Goal: Task Accomplishment & Management: Complete application form

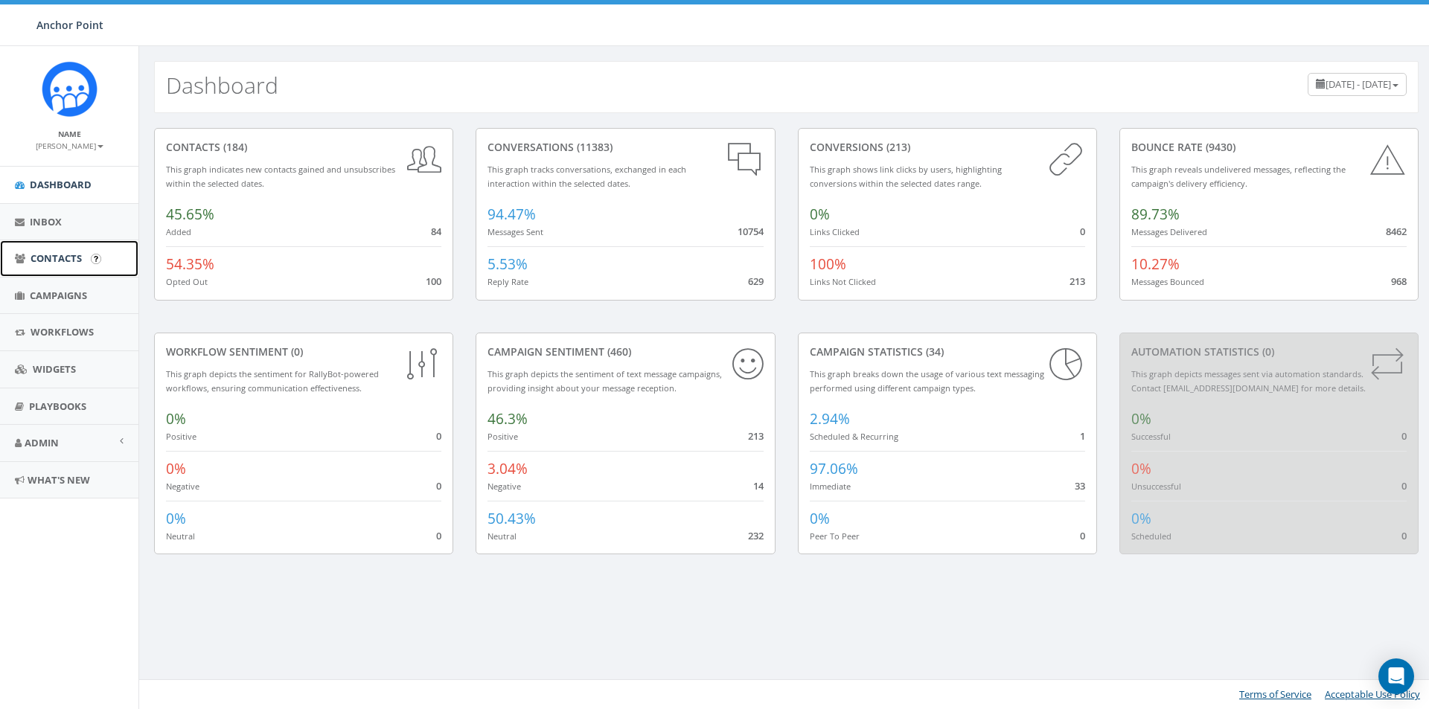
click at [57, 256] on span "Contacts" at bounding box center [56, 258] width 51 height 13
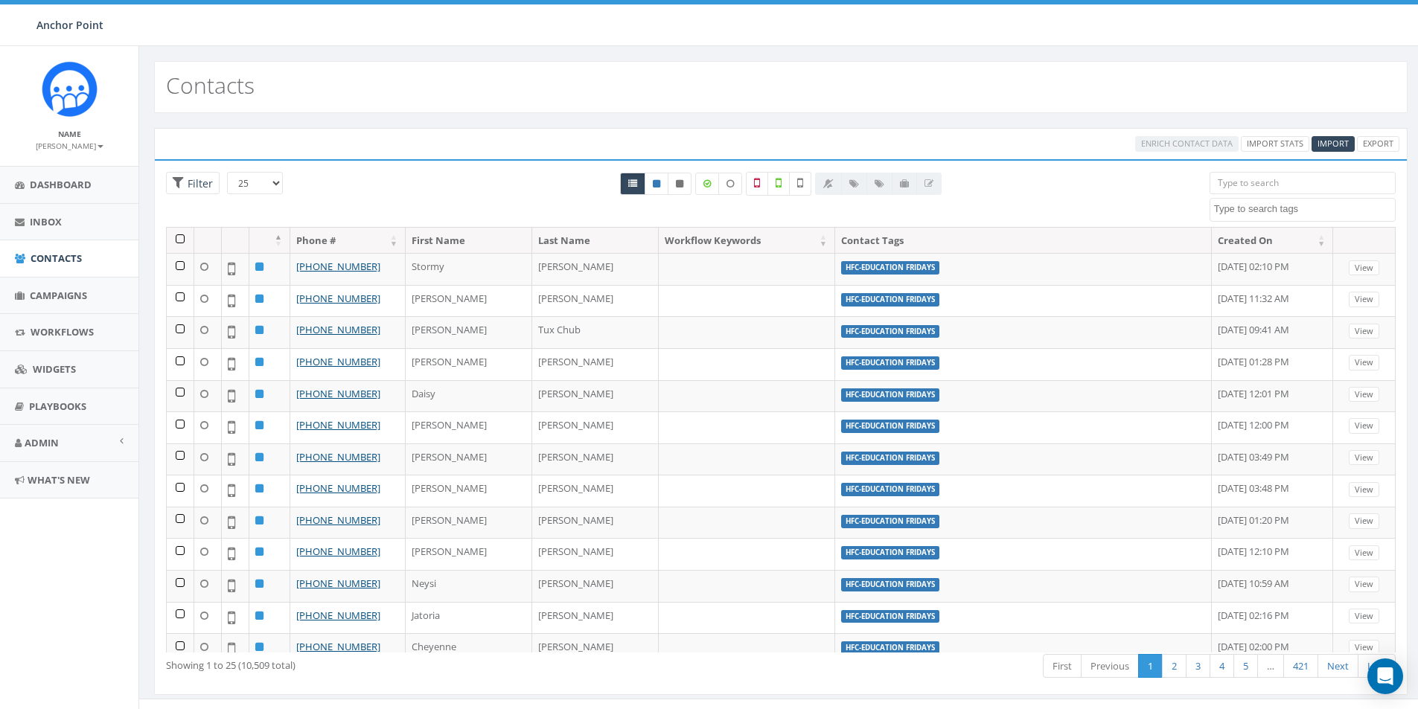
select select
click at [1229, 181] on input "search" at bounding box center [1302, 183] width 186 height 22
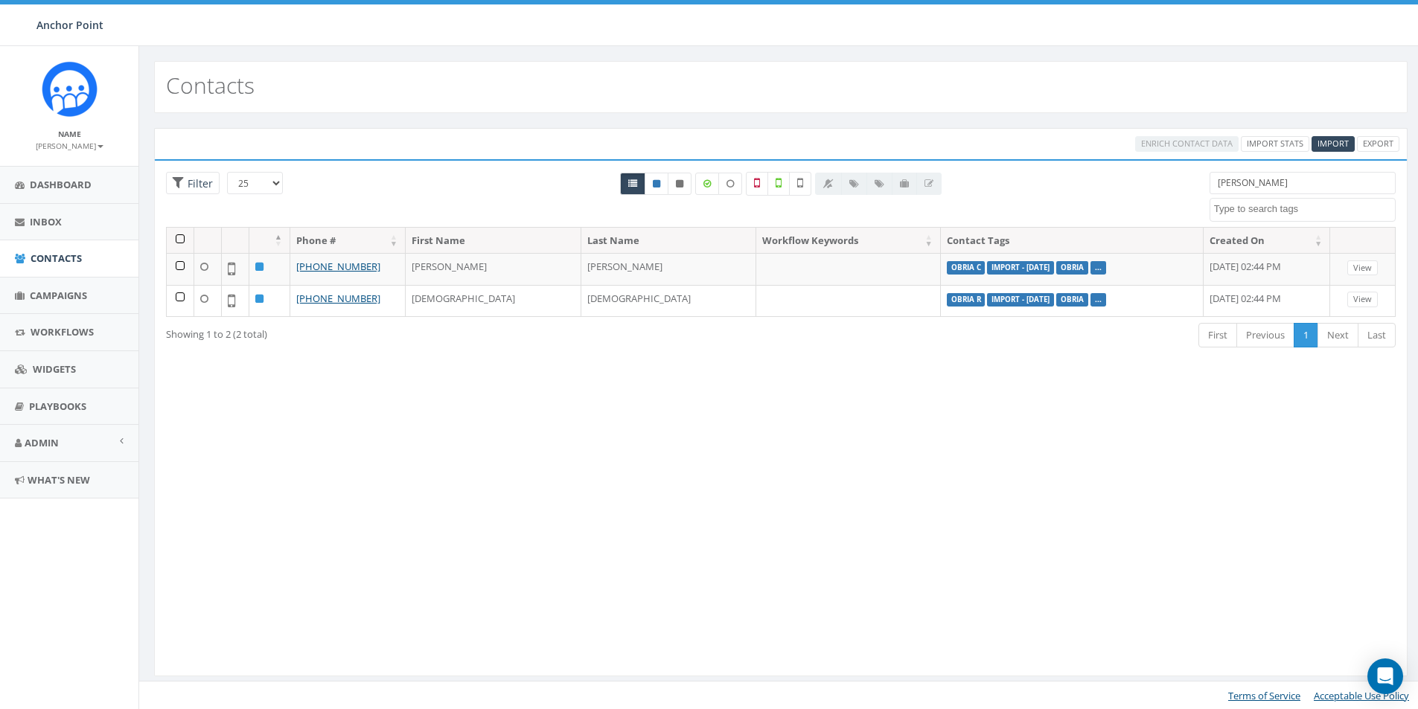
drag, startPoint x: 1277, startPoint y: 186, endPoint x: 1153, endPoint y: 192, distance: 124.4
click at [1158, 189] on div "25 50 100 Filter All 0 contact(s) on current page All 2 contact(s) filtered Mon…" at bounding box center [781, 199] width 1252 height 55
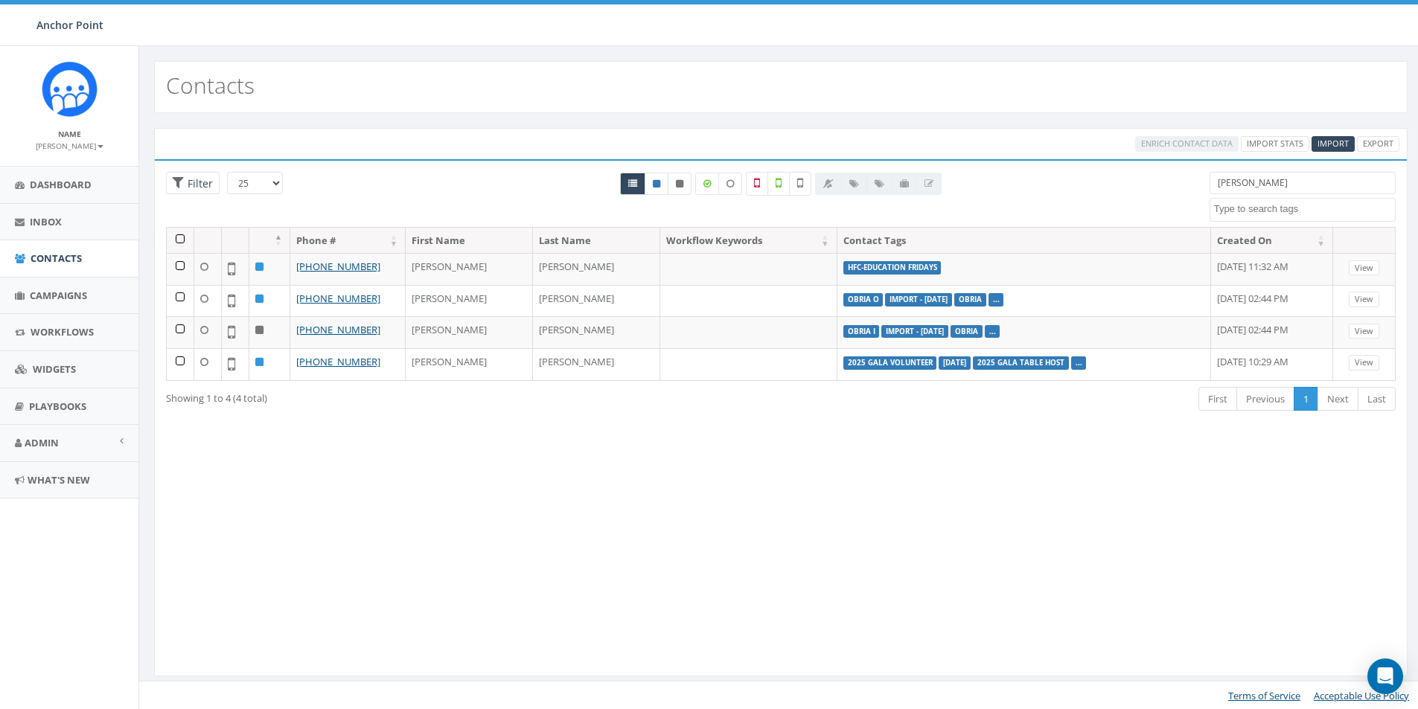
drag, startPoint x: 1266, startPoint y: 179, endPoint x: 1191, endPoint y: 182, distance: 75.2
click at [1191, 182] on div "25 50 100 Filter All 0 contact(s) on current page All 4 contact(s) filtered Tif…" at bounding box center [781, 199] width 1252 height 55
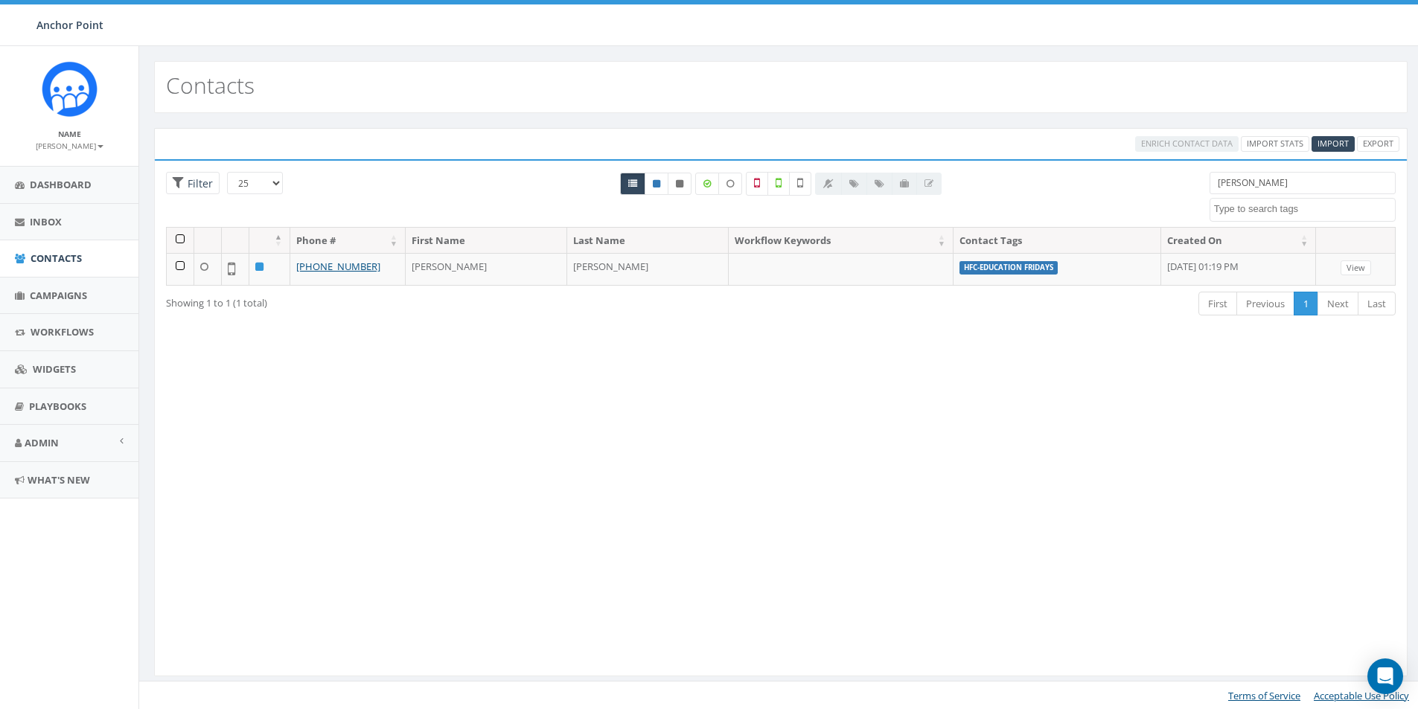
drag, startPoint x: 1257, startPoint y: 183, endPoint x: 1118, endPoint y: 178, distance: 139.3
click at [1137, 188] on div "25 50 100 Filter All 0 contact(s) on current page All 1 contact(s) filtered des…" at bounding box center [781, 199] width 1252 height 55
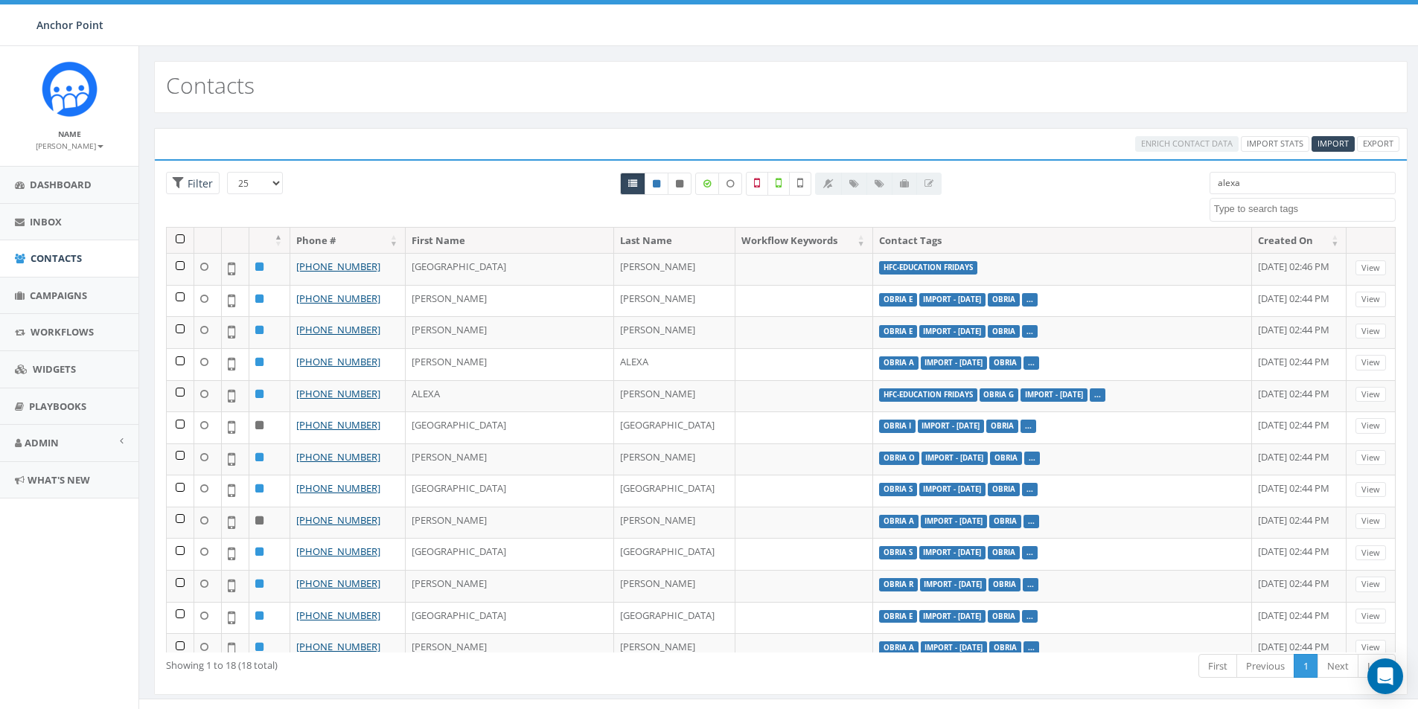
drag, startPoint x: 1268, startPoint y: 184, endPoint x: 1184, endPoint y: 187, distance: 84.2
click at [1184, 187] on div "25 50 100 Filter All 0 contact(s) on current page All 18 contact(s) filtered al…" at bounding box center [781, 199] width 1252 height 55
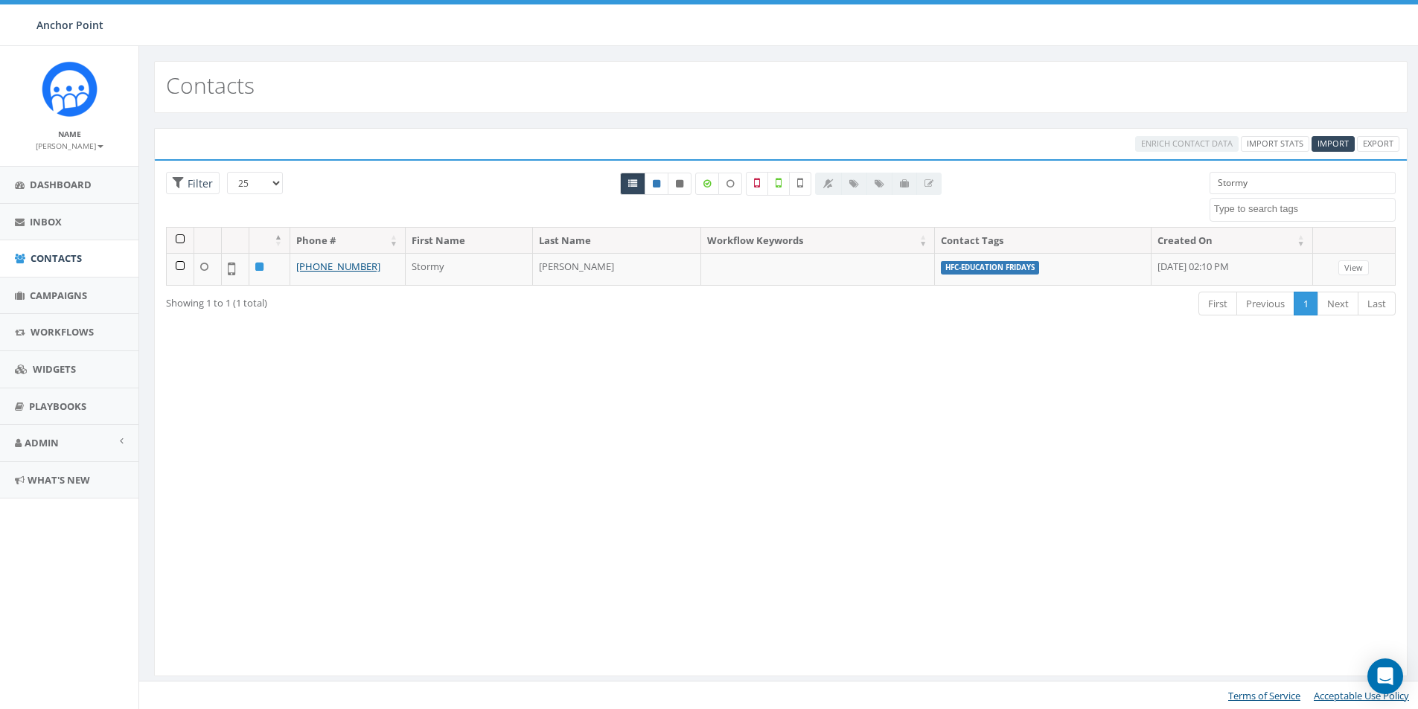
drag, startPoint x: 1257, startPoint y: 187, endPoint x: 1188, endPoint y: 186, distance: 69.2
click at [1188, 186] on div "25 50 100 Filter All 0 contact(s) on current page All 1 contact(s) filtered Sto…" at bounding box center [781, 199] width 1252 height 55
drag, startPoint x: 1253, startPoint y: 185, endPoint x: 1190, endPoint y: 183, distance: 62.5
click at [1194, 183] on div "25 50 100 Filter All 0 contact(s) on current page All 1 contact(s) filtered gle…" at bounding box center [781, 199] width 1252 height 55
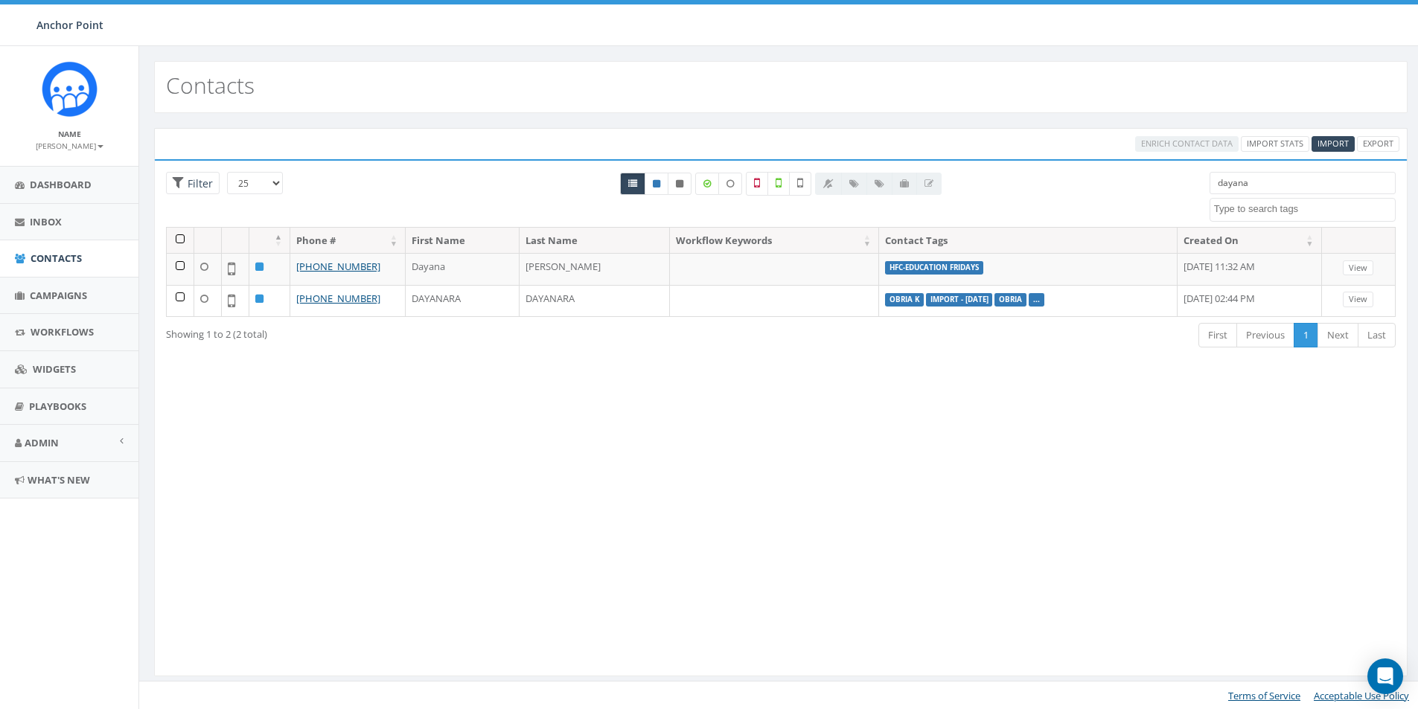
drag, startPoint x: 1267, startPoint y: 183, endPoint x: 1171, endPoint y: 182, distance: 96.0
click at [1172, 182] on div "25 50 100 Filter All 0 contact(s) on current page All 2 contact(s) filtered day…" at bounding box center [781, 199] width 1252 height 55
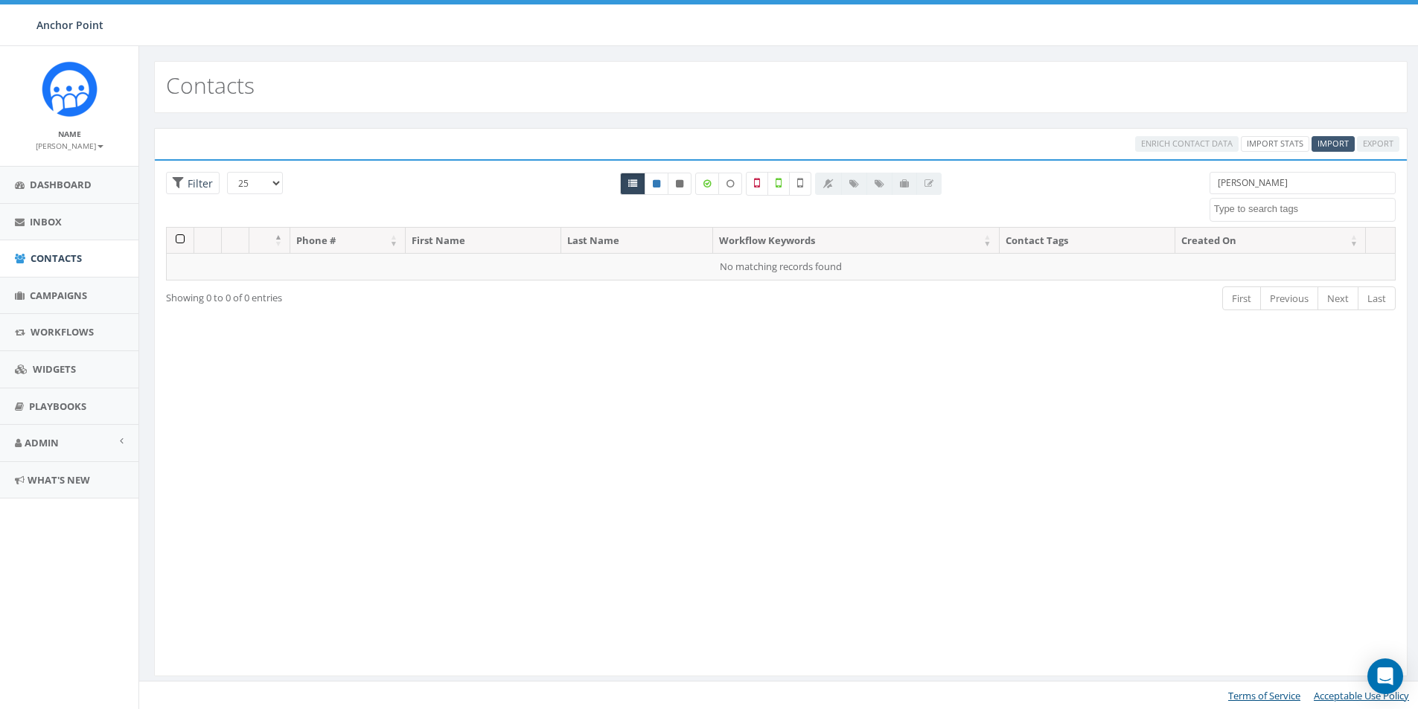
type input "pablo"
click at [1343, 141] on span "Import" at bounding box center [1332, 143] width 31 height 11
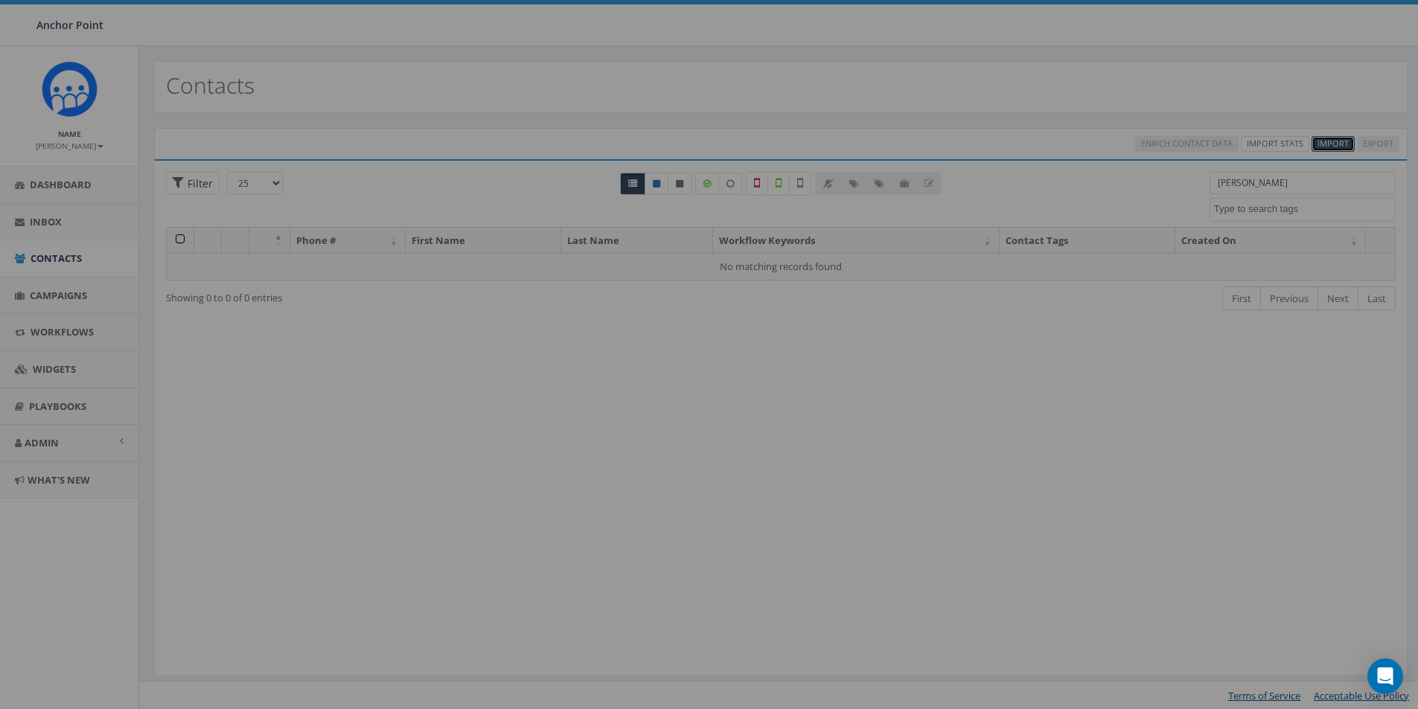
select select
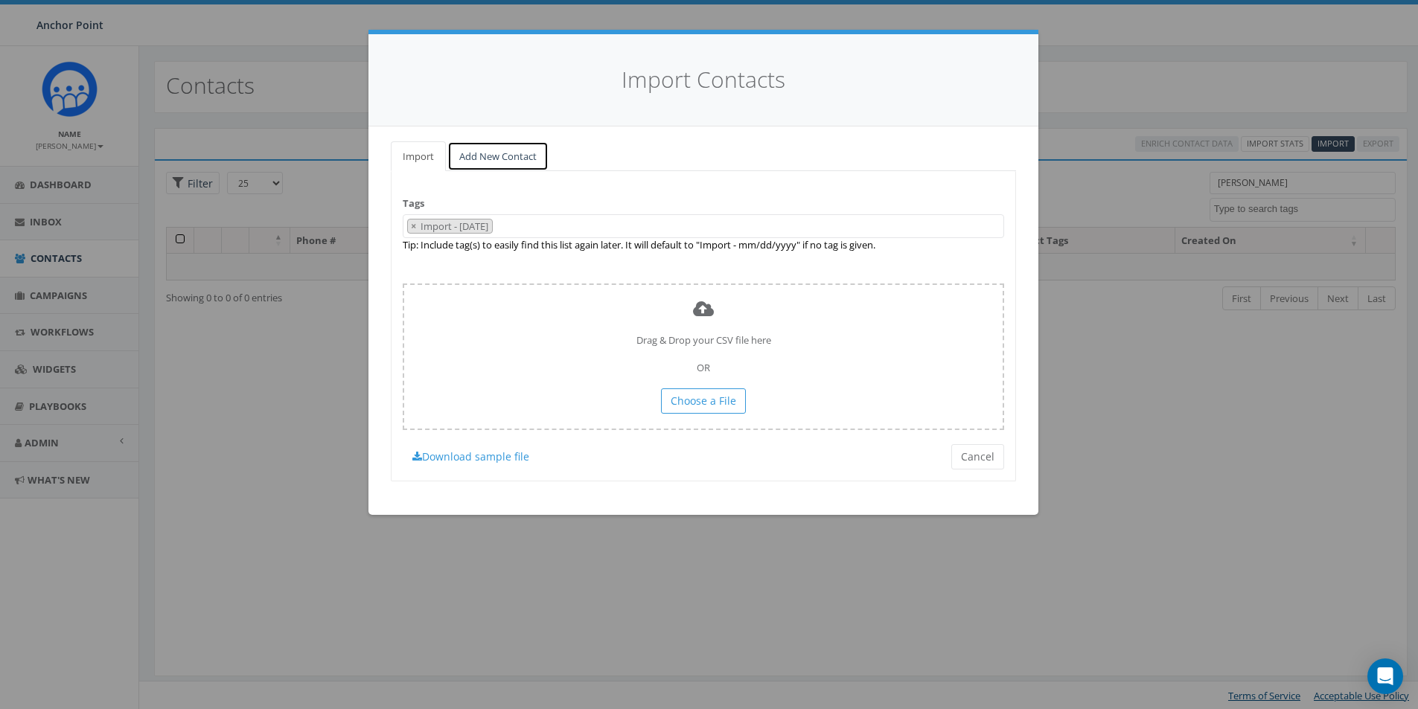
click at [512, 150] on link "Add New Contact" at bounding box center [497, 156] width 101 height 31
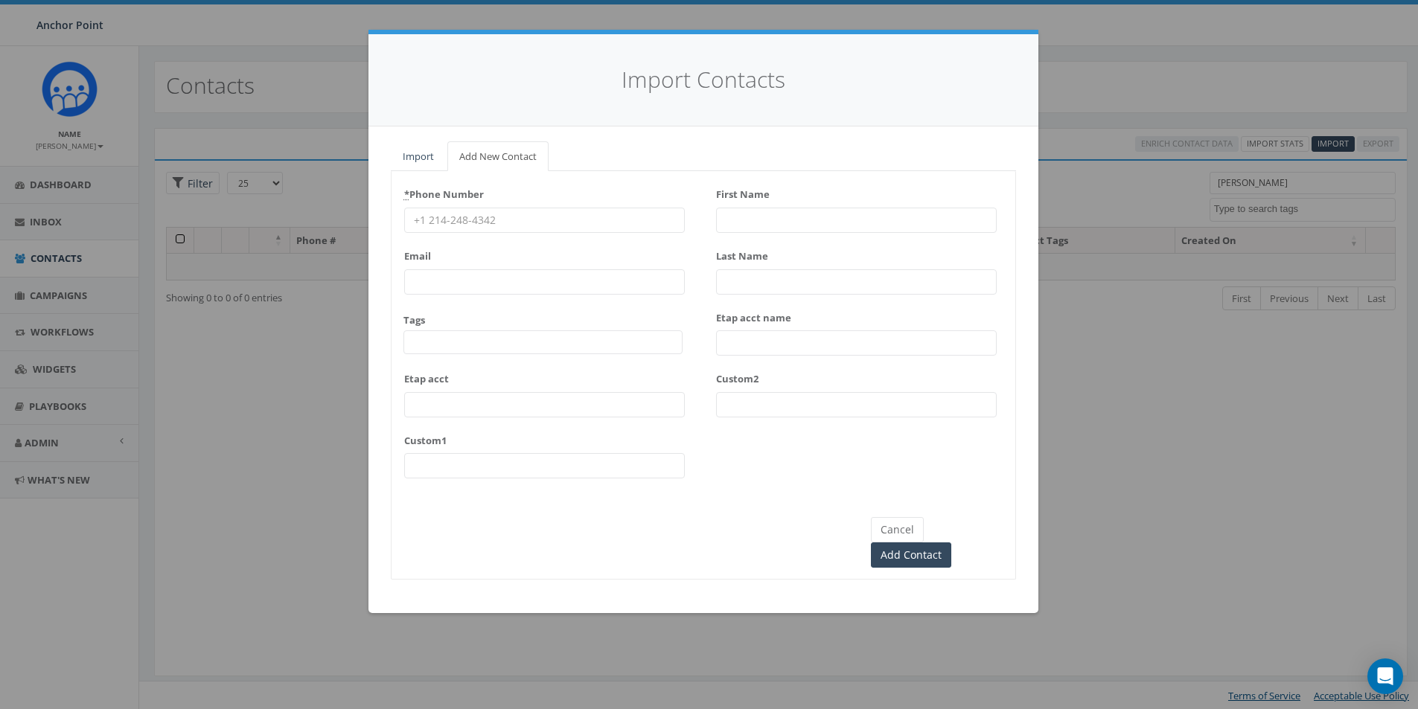
click at [461, 223] on input "* Phone Number" at bounding box center [544, 220] width 281 height 25
type input "832-512-7058"
click at [426, 339] on span at bounding box center [542, 342] width 279 height 24
type textarea "HFC"
select select "HFC-Education Fridays"
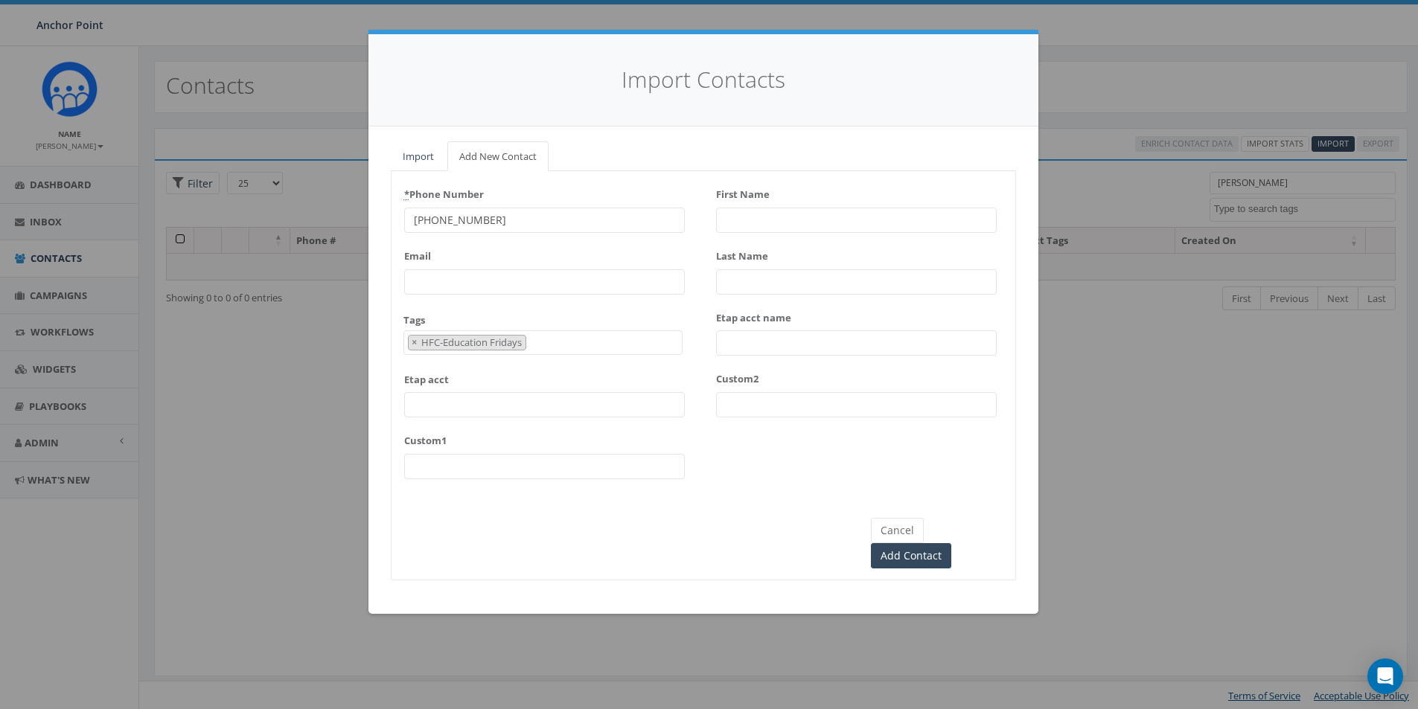
scroll to position [495, 0]
click at [723, 211] on input "First Name" at bounding box center [856, 220] width 281 height 25
type input "Pablo"
type input "Rivas"
click at [951, 543] on input "Add Contact" at bounding box center [911, 555] width 80 height 25
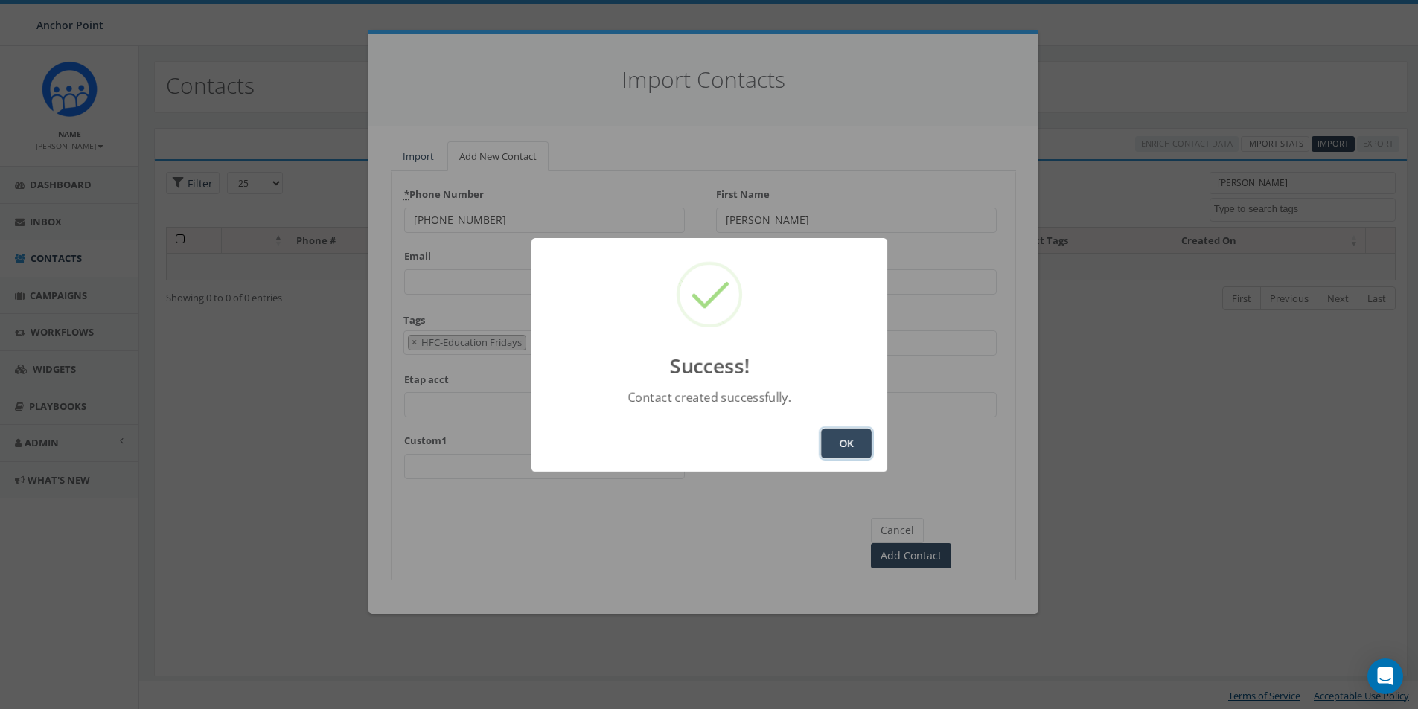
click at [837, 435] on button "OK" at bounding box center [846, 444] width 51 height 30
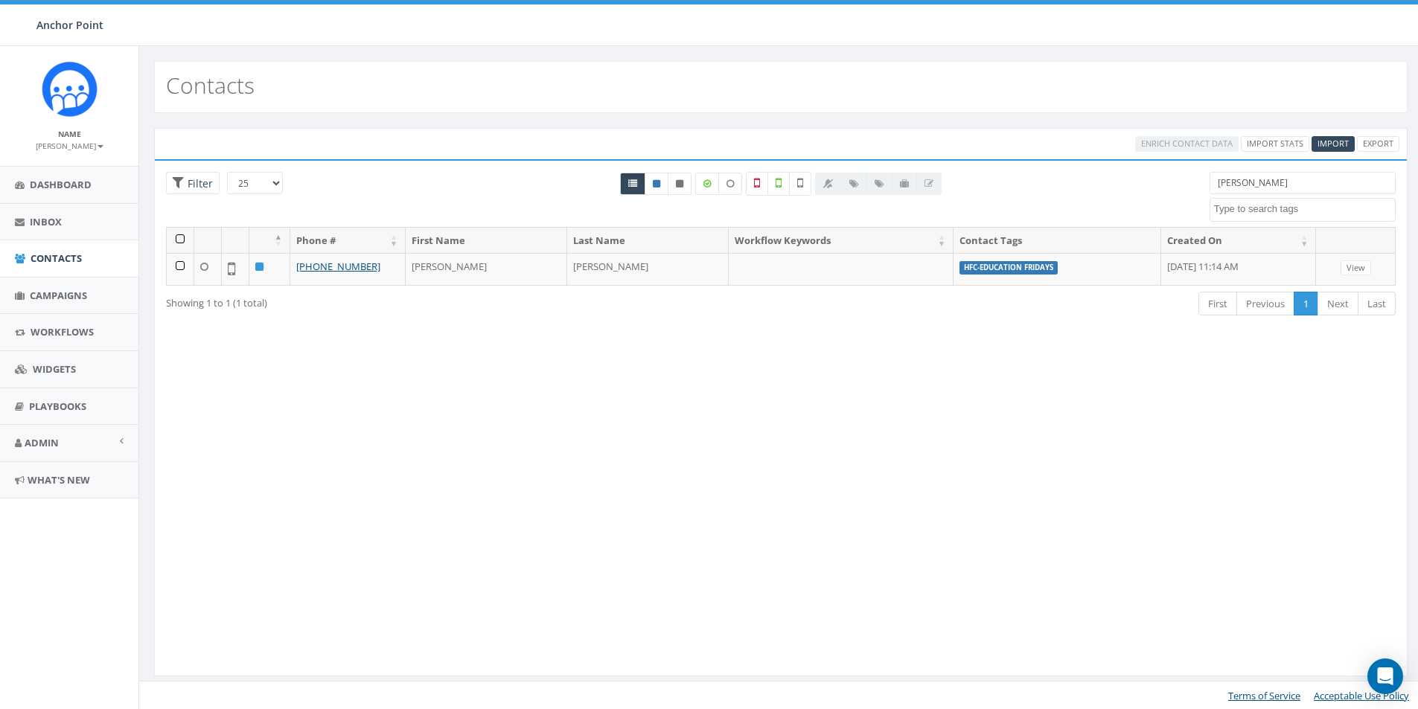
select select
drag, startPoint x: 1274, startPoint y: 178, endPoint x: 1150, endPoint y: 182, distance: 124.3
click at [1172, 187] on div "25 50 100 Filter pablo 0613 Donor Dinner 2024/09/12 2024 gala 2025/09/05 2025 G…" at bounding box center [781, 199] width 1252 height 55
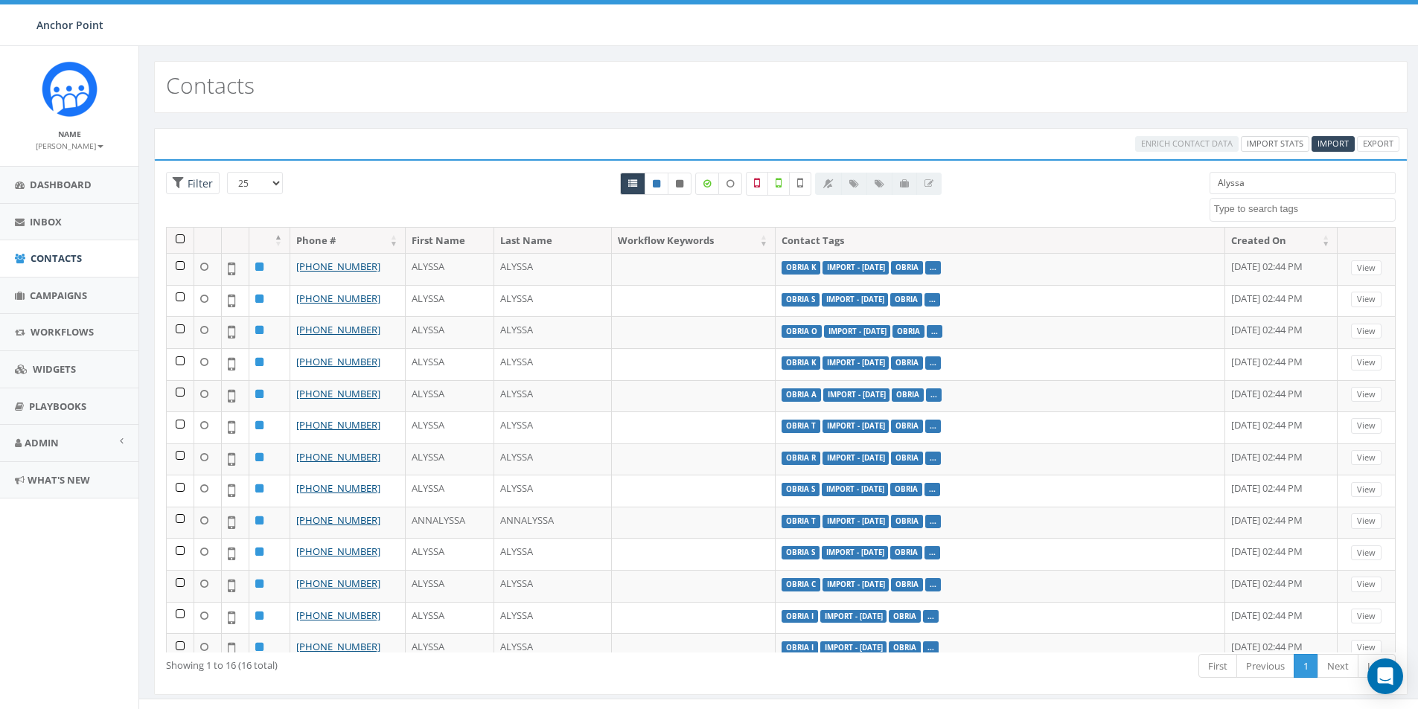
type input "Alyssa"
click at [1267, 146] on link "Import Stats" at bounding box center [1275, 144] width 68 height 16
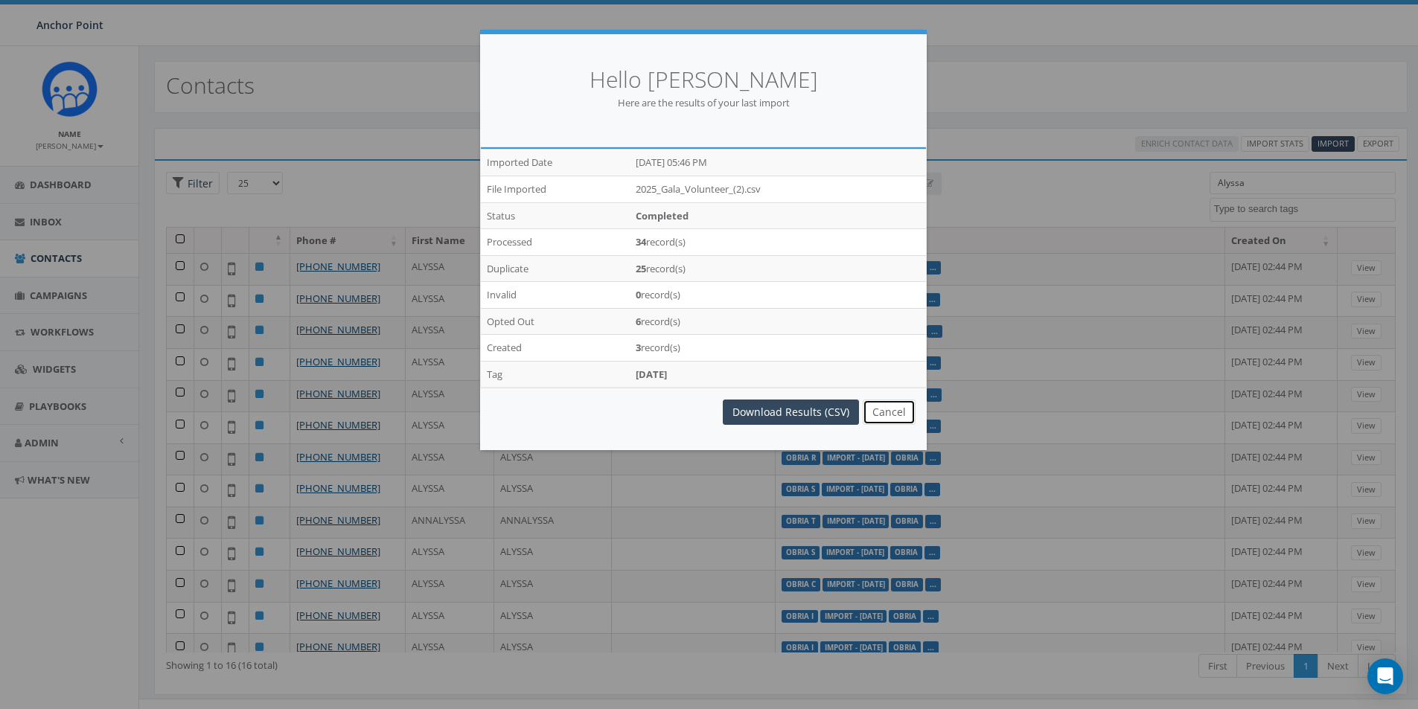
click at [890, 409] on button "Cancel" at bounding box center [889, 412] width 53 height 25
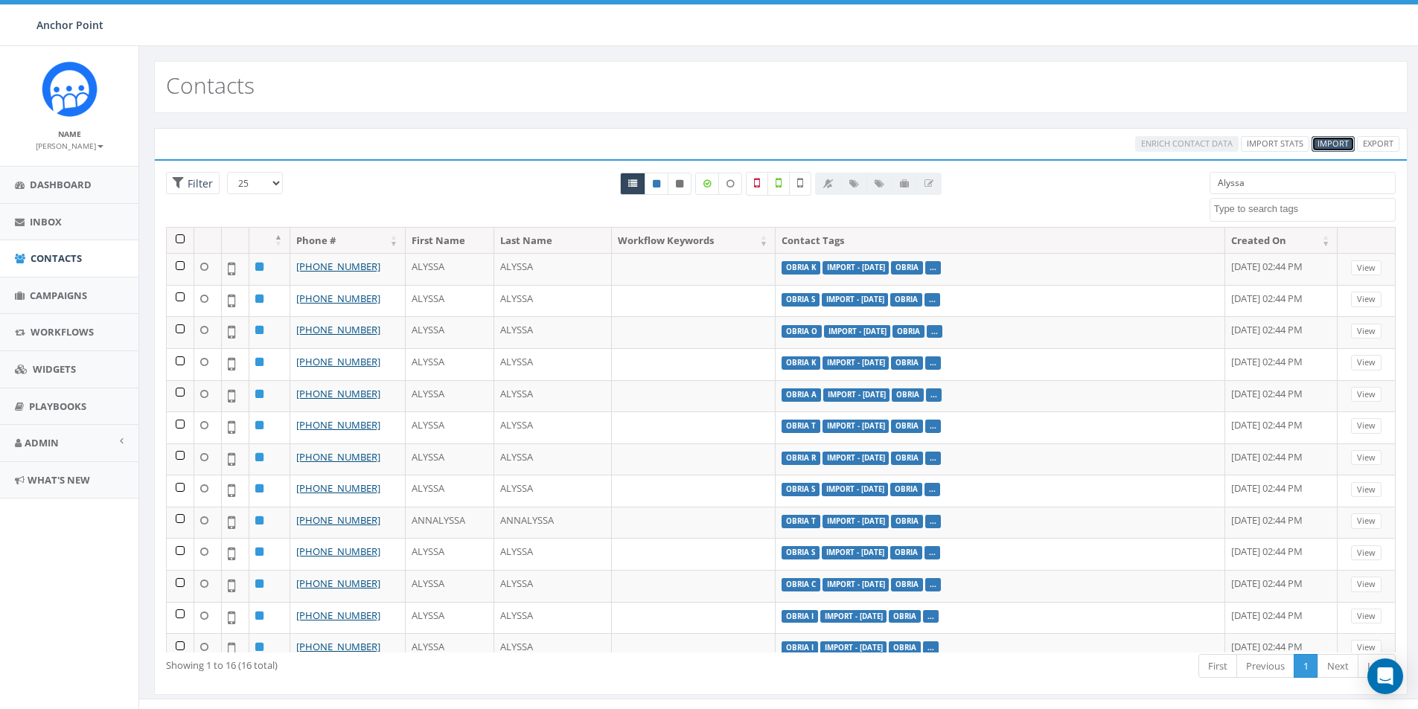
click at [1338, 141] on span "Import" at bounding box center [1332, 143] width 31 height 11
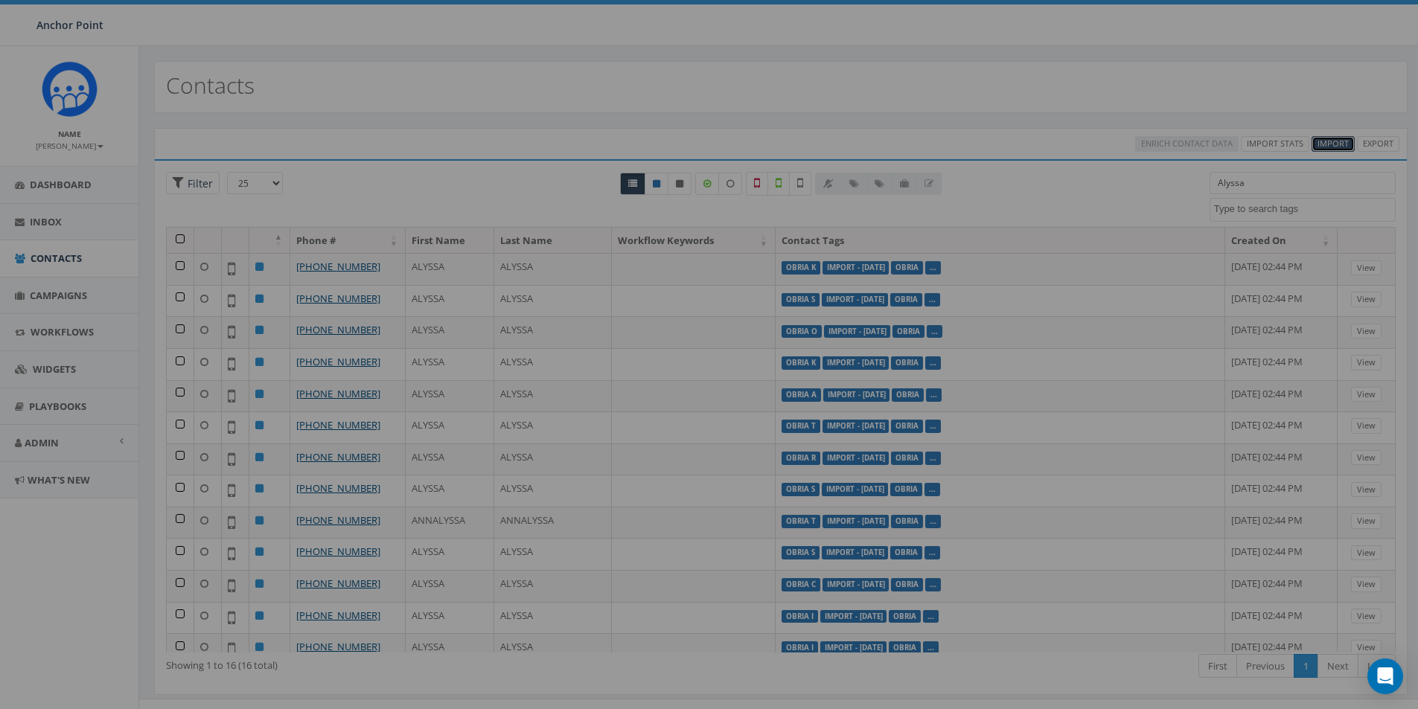
select select
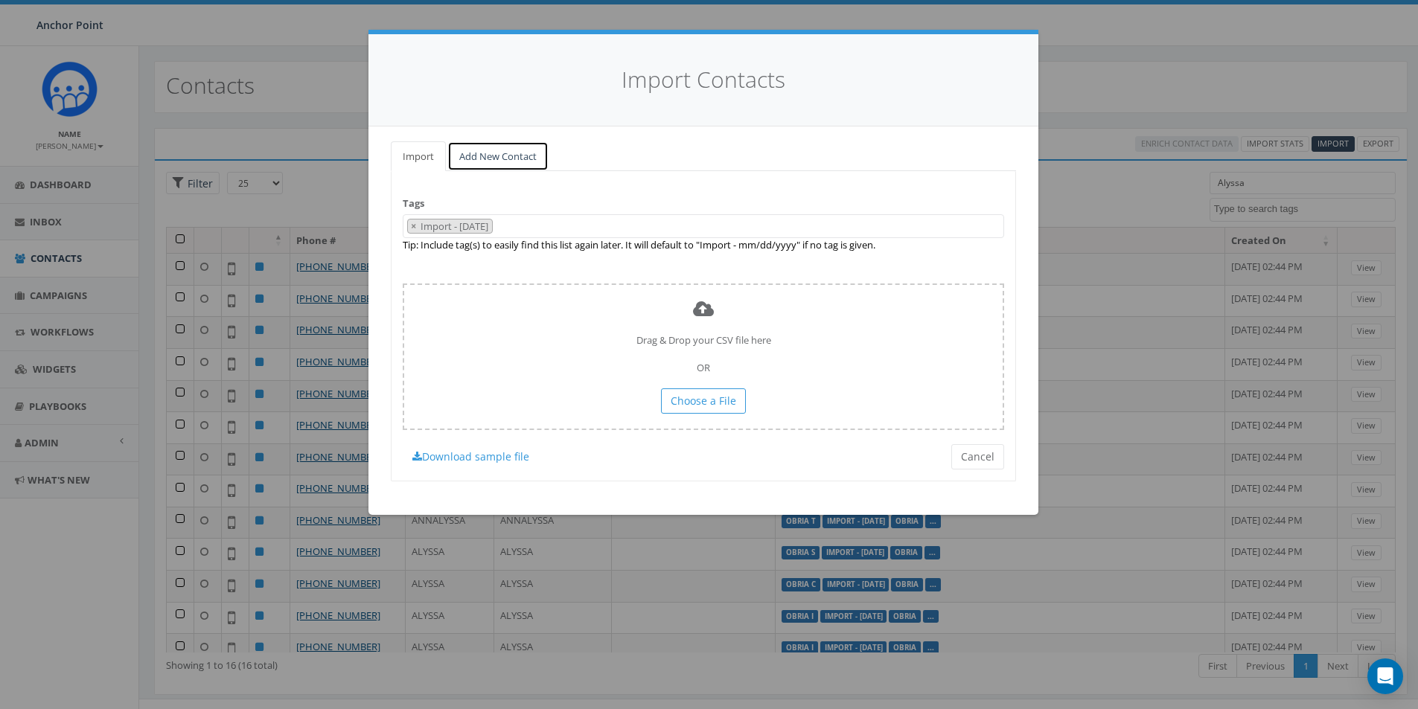
click at [525, 155] on link "Add New Contact" at bounding box center [497, 156] width 101 height 31
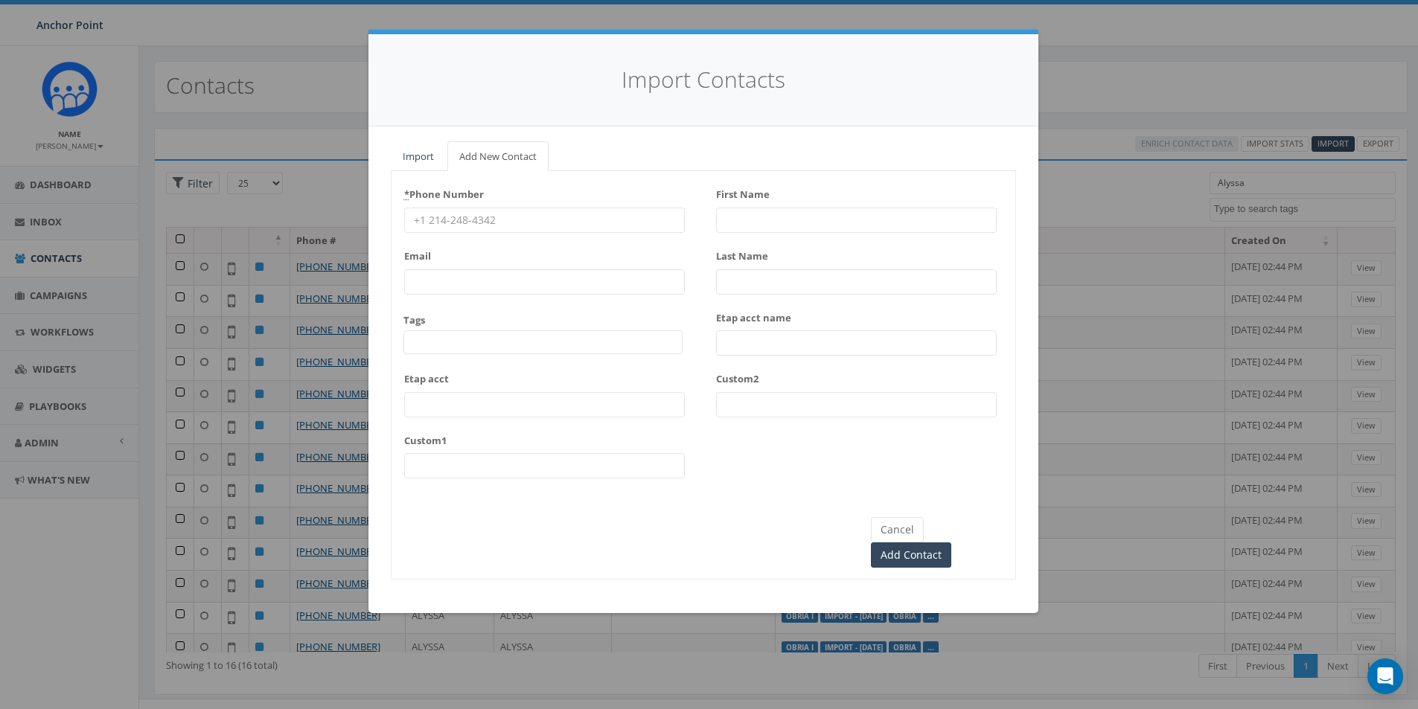
click at [438, 227] on input "* Phone Number" at bounding box center [544, 220] width 281 height 25
type input "346-531-9121"
click at [428, 348] on span at bounding box center [542, 342] width 279 height 24
type textarea "HFC"
select select "HFC-Education Fridays"
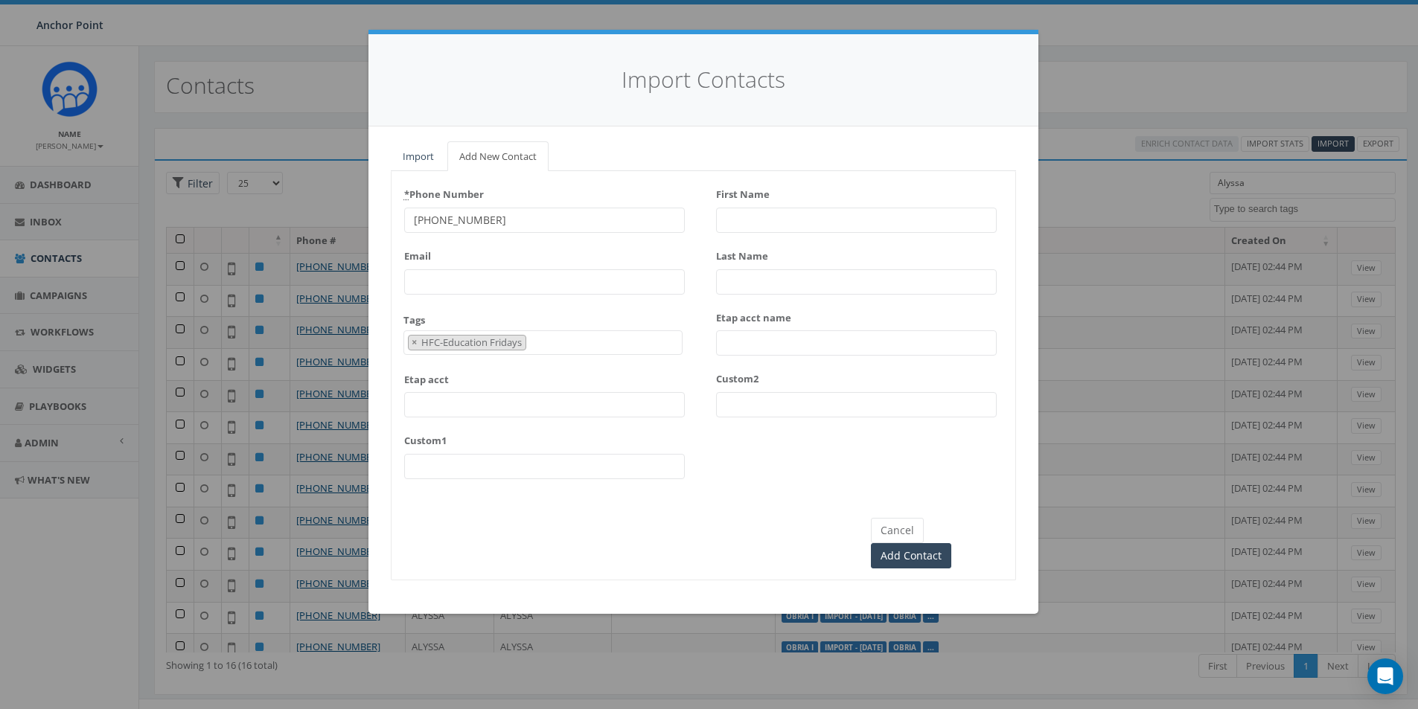
scroll to position [495, 0]
click at [729, 212] on input "First Name" at bounding box center [856, 220] width 281 height 25
type input "Alyssa"
type input "Perrett"
click at [951, 543] on input "Add Contact" at bounding box center [911, 555] width 80 height 25
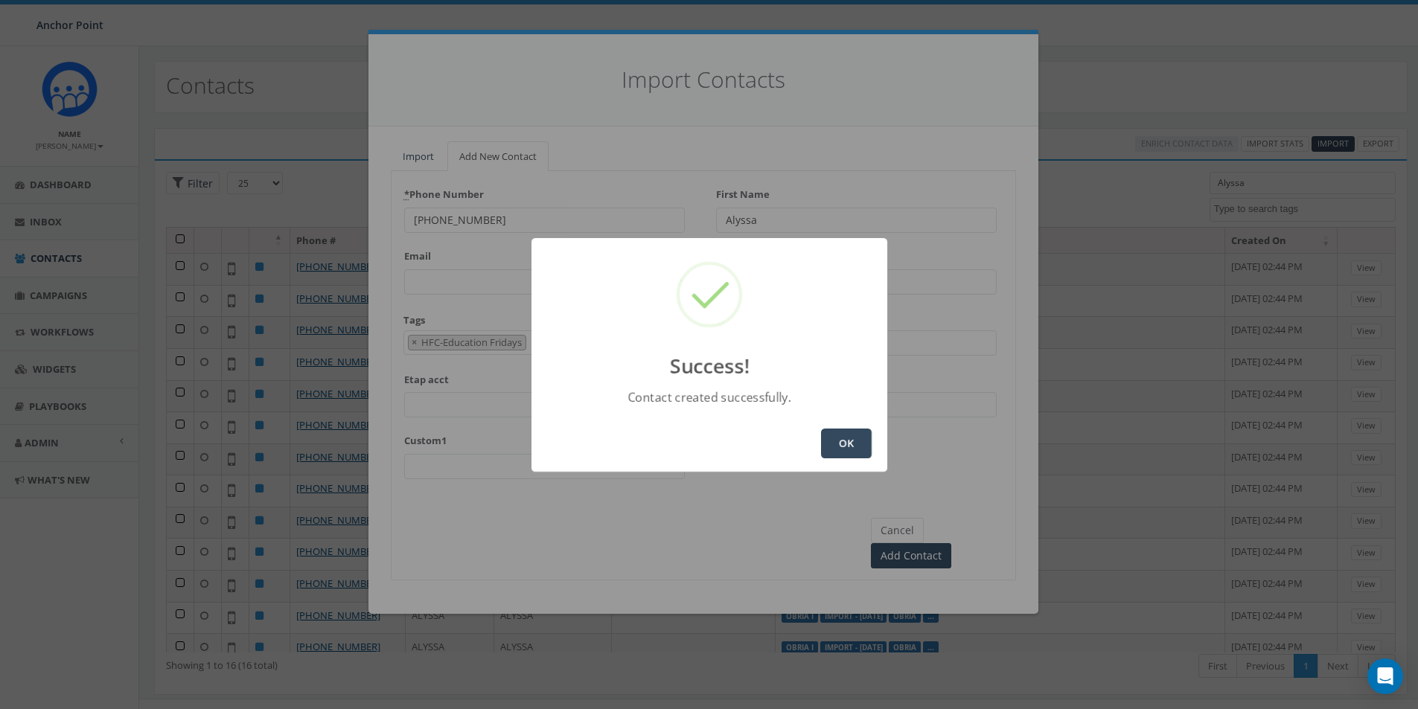
click at [854, 447] on button "OK" at bounding box center [846, 444] width 51 height 30
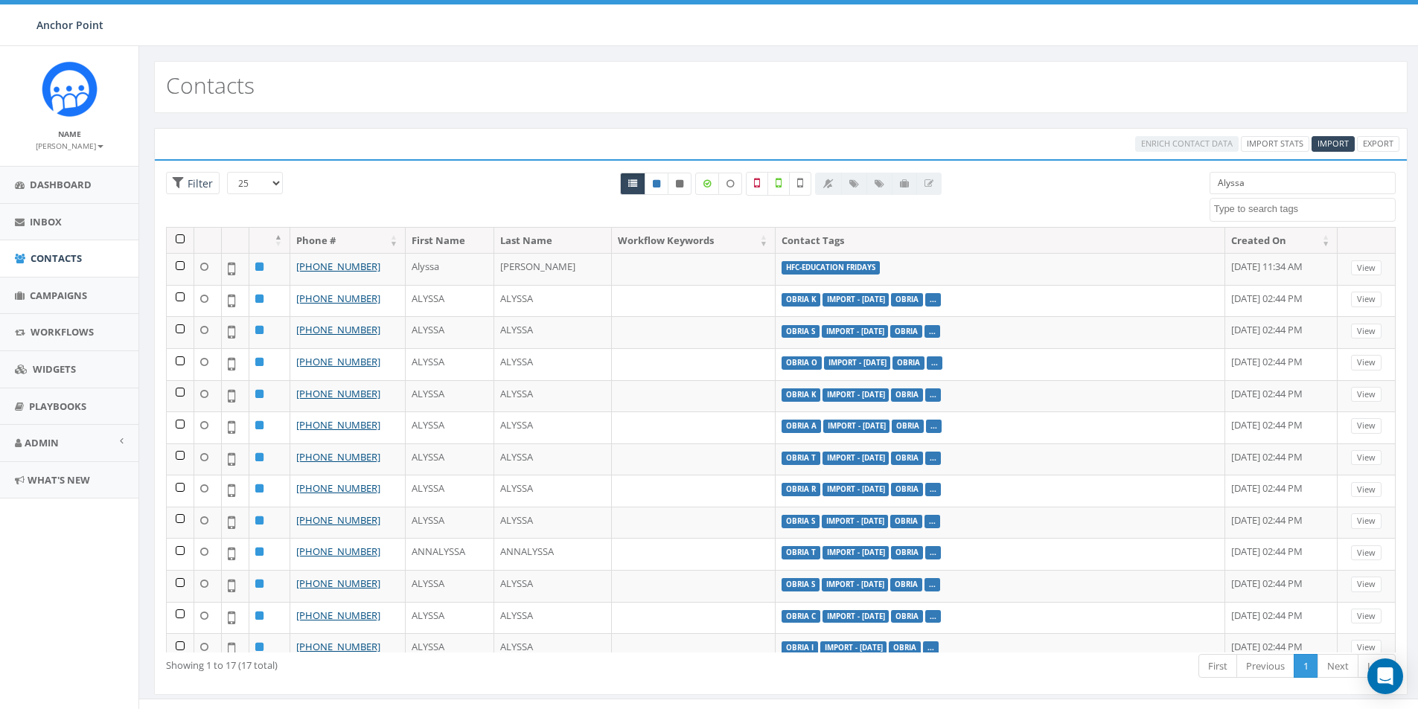
select select
